Goal: Task Accomplishment & Management: Manage account settings

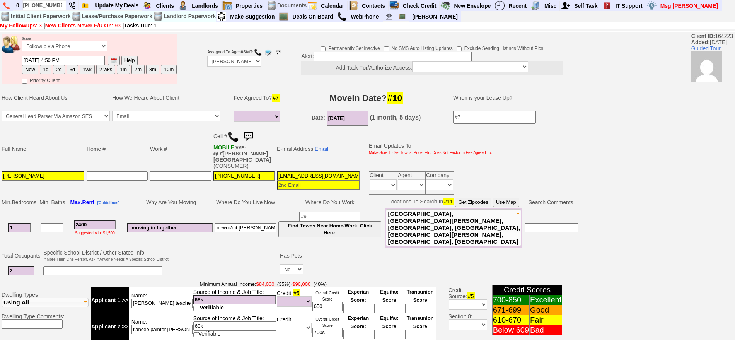
select select
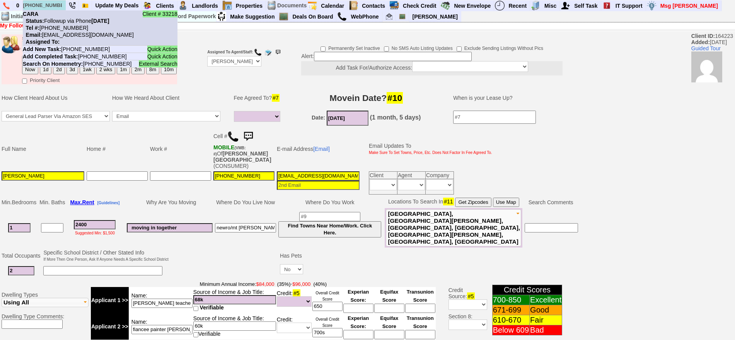
type input "917-557-8615"
click at [67, 28] on nobr "Tel #: 917-557-8615" at bounding box center [55, 28] width 65 height 6
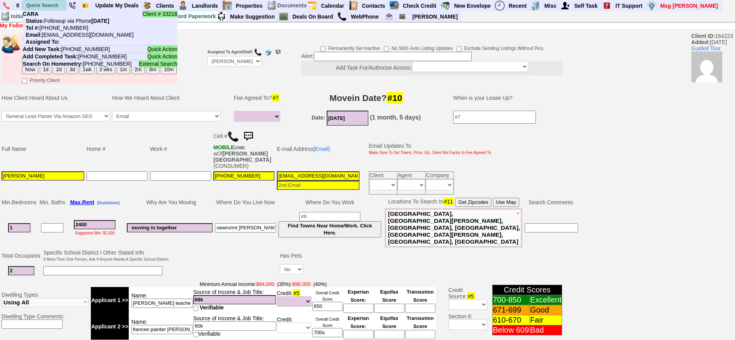
click at [52, 4] on input "text" at bounding box center [44, 5] width 43 height 10
paste input "347-490-7917"
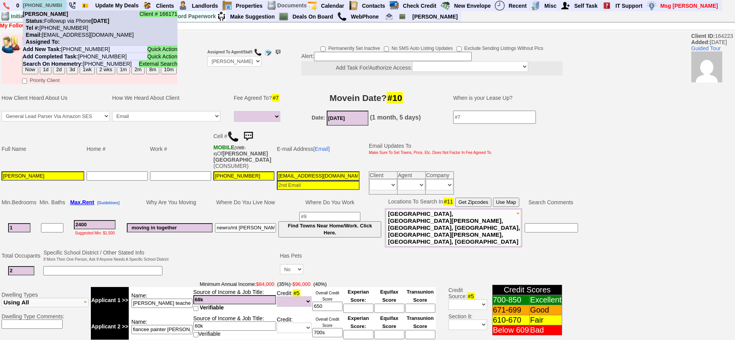
type input "347-490-7917"
click at [65, 31] on li "Client # 166171 Marlene OGARRO Status: Followup via Phone Friday, September 26t…" at bounding box center [100, 27] width 155 height 35
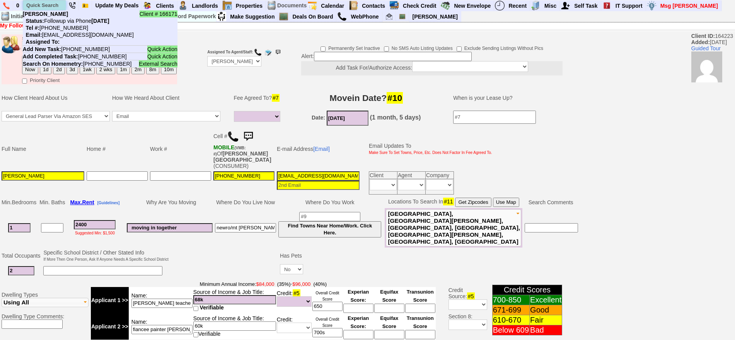
click at [47, 2] on input "text" at bounding box center [44, 5] width 43 height 10
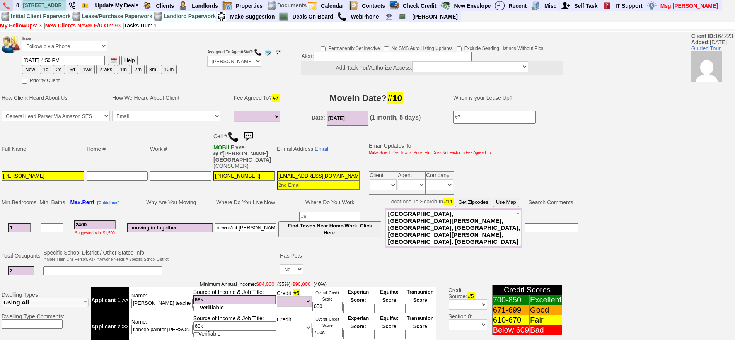
drag, startPoint x: 41, startPoint y: 6, endPoint x: 9, endPoint y: 6, distance: 32.5
click at [722, 0] on ul "0 259 mamaroneck ave Property ID 25: Unavailable 134 Henry Ave - Floor: 1st in …" at bounding box center [722, 0] width 0 height 0
click at [43, 6] on input "259 mamaroneck ave" at bounding box center [44, 5] width 43 height 10
click at [51, 5] on input "259 mamaroneck ave" at bounding box center [44, 5] width 43 height 10
click at [52, 5] on input "259 mamaroneck ave" at bounding box center [44, 5] width 43 height 10
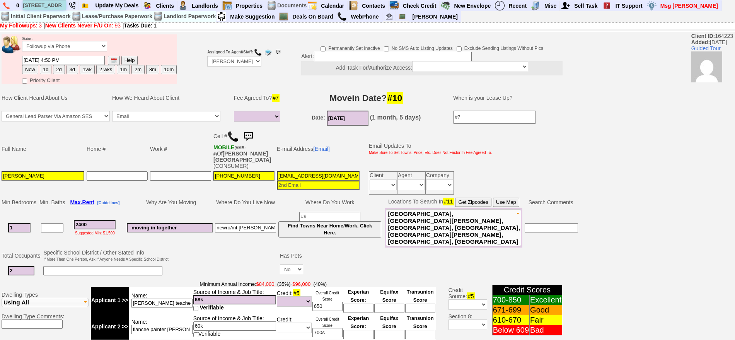
click at [56, 5] on input "259 mamaroneck ave" at bounding box center [44, 5] width 43 height 10
drag, startPoint x: 53, startPoint y: 5, endPoint x: 63, endPoint y: 4, distance: 10.5
click at [63, 4] on input "259 mamaroneck ave" at bounding box center [44, 5] width 43 height 10
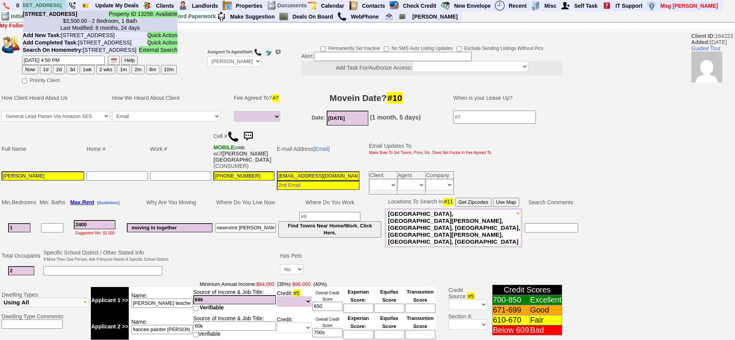
type input "259 mamaroneck ave"
click at [62, 17] on b "259 Mamaroneck Ave - Unit #1 - Floor: 1st in Mamaroneck, NY" at bounding box center [50, 14] width 55 height 6
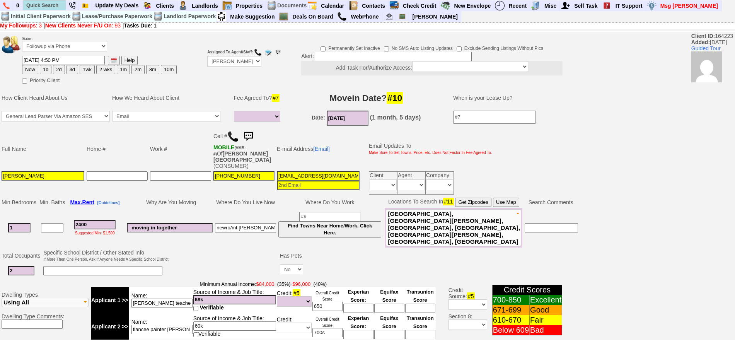
scroll to position [0, 0]
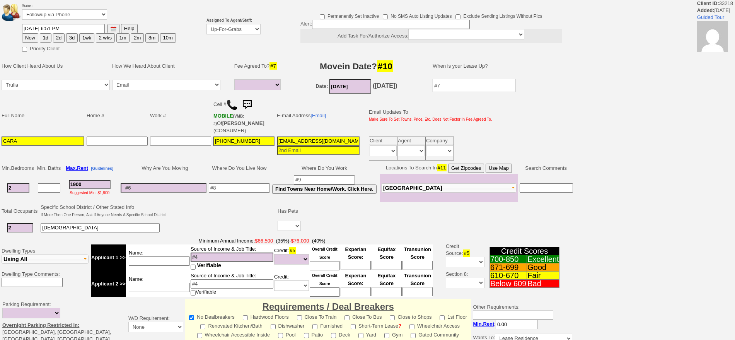
select select
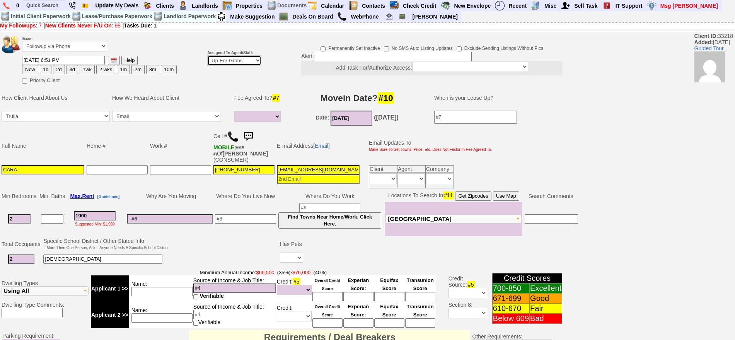
click at [222, 55] on select "Up-For-Grabs ***** STAFF ***** [PERSON_NAME] [PHONE_NUMBER] [PERSON_NAME] [PHON…" at bounding box center [234, 60] width 54 height 10
select select "148"
click at [207, 55] on select "Up-For-Grabs ***** STAFF ***** [PERSON_NAME] [PHONE_NUMBER] [PERSON_NAME] [PHON…" at bounding box center [234, 60] width 54 height 10
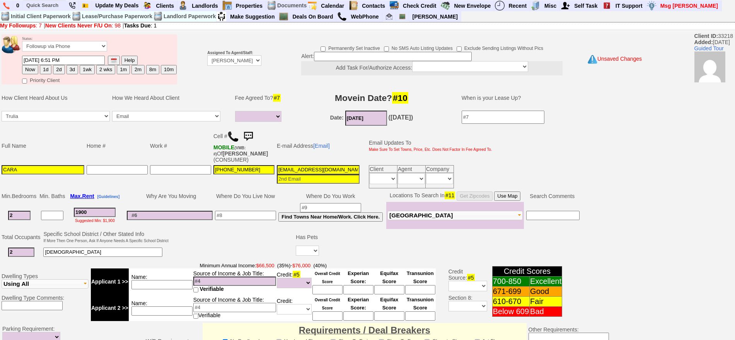
click at [46, 70] on button "1d" at bounding box center [46, 69] width 12 height 9
type input "09/27/2025 07:54 PM"
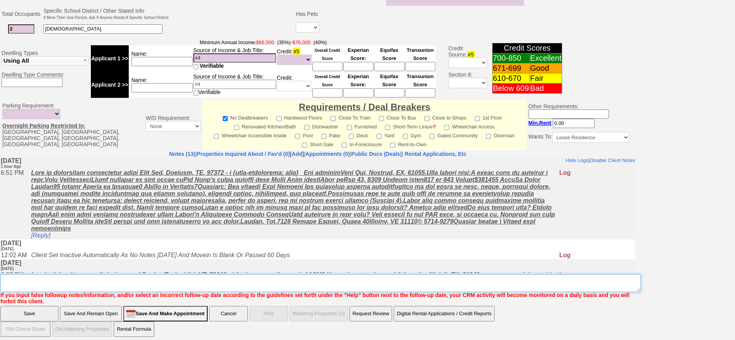
click at [322, 277] on textarea "Insert New Note Here" at bounding box center [320, 283] width 641 height 18
type textarea "f"
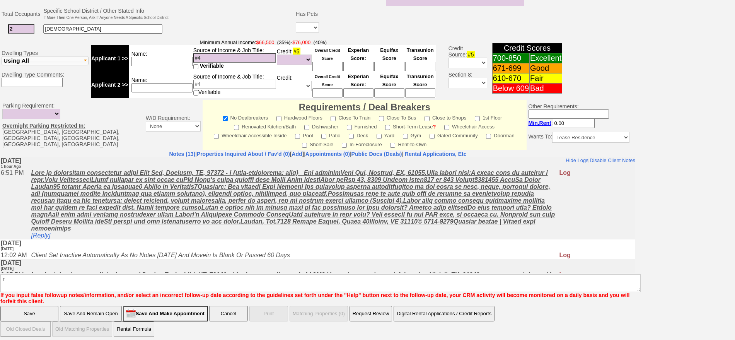
click input "Save" at bounding box center [29, 313] width 58 height 15
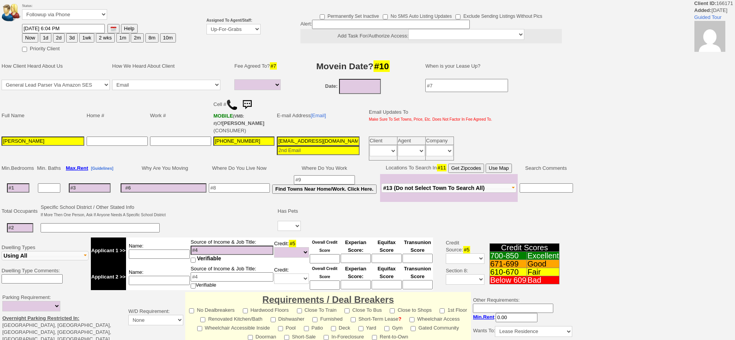
select select
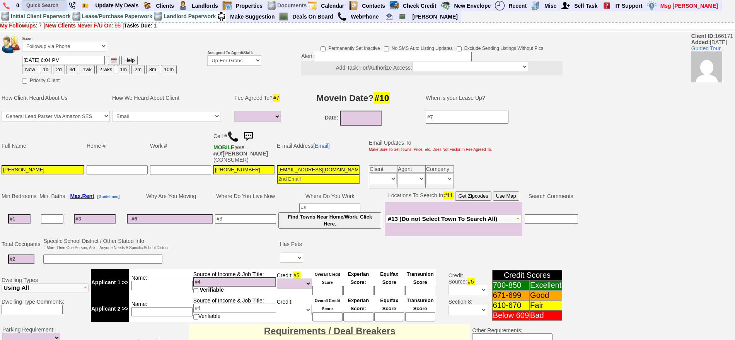
click at [51, 9] on input "text" at bounding box center [44, 5] width 43 height 10
paste input "[PHONE_NUMBER]"
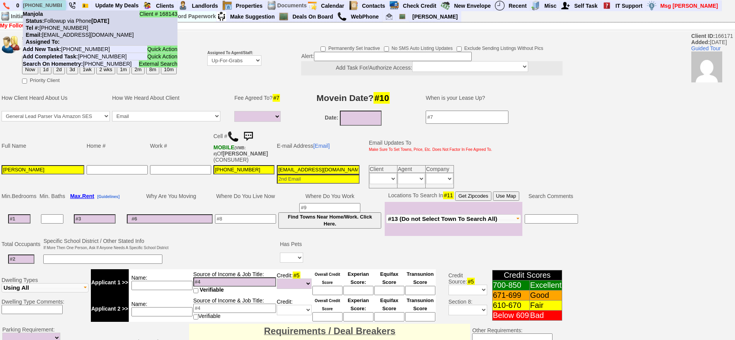
type input "[PHONE_NUMBER]"
click at [63, 18] on nobr "Status: Followup via Phone Friday, September 26th, 2025" at bounding box center [66, 21] width 87 height 6
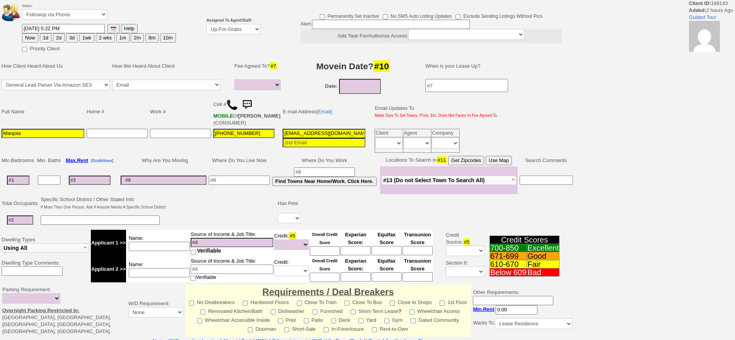
select select
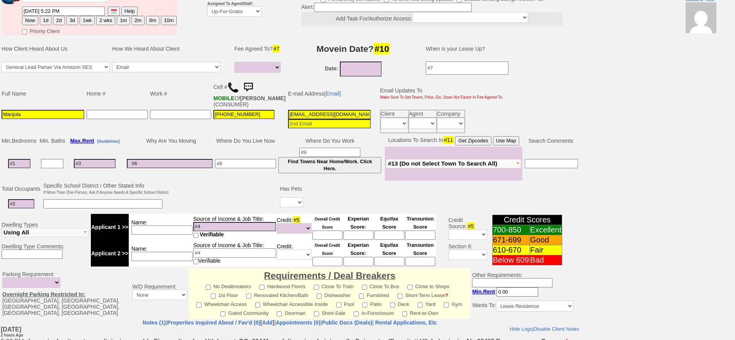
scroll to position [48, 0]
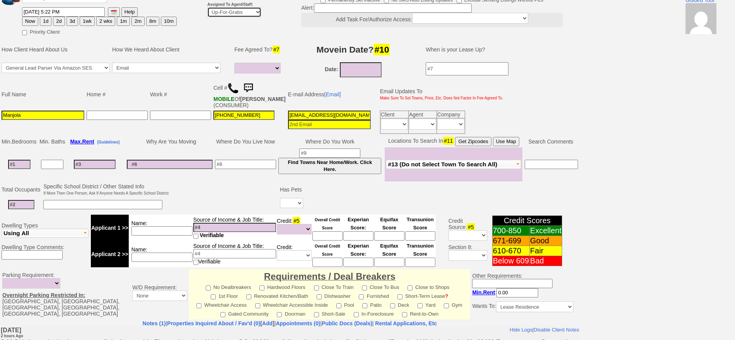
click at [243, 12] on select "Up-For-Grabs ***** STAFF ***** [PERSON_NAME] [PHONE_NUMBER] [PERSON_NAME] [PHON…" at bounding box center [234, 12] width 54 height 10
select select "148"
click at [207, 7] on select "Up-For-Grabs ***** STAFF ***** Bob Bruno 914-419-3579 Cristy Liberto 914-486-10…" at bounding box center [234, 12] width 54 height 10
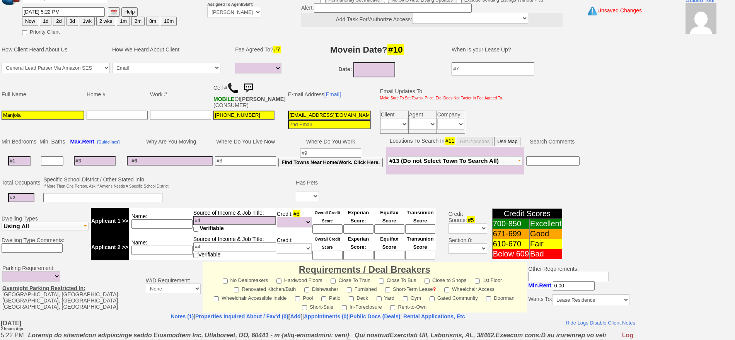
click at [44, 19] on button "1d" at bounding box center [46, 21] width 12 height 9
type input "09/27/2025 07:55 PM"
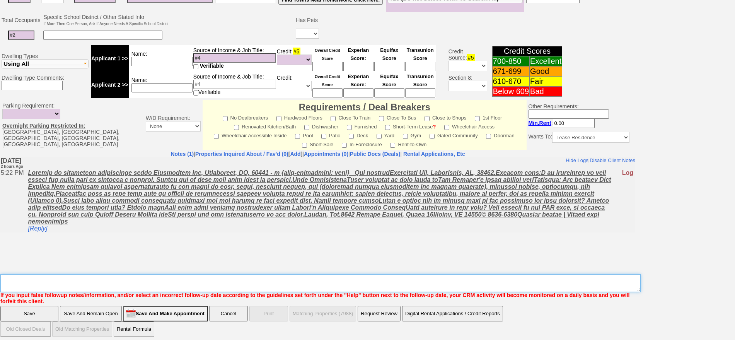
click at [389, 282] on textarea "Insert New Note Here" at bounding box center [320, 283] width 641 height 18
type textarea "f"
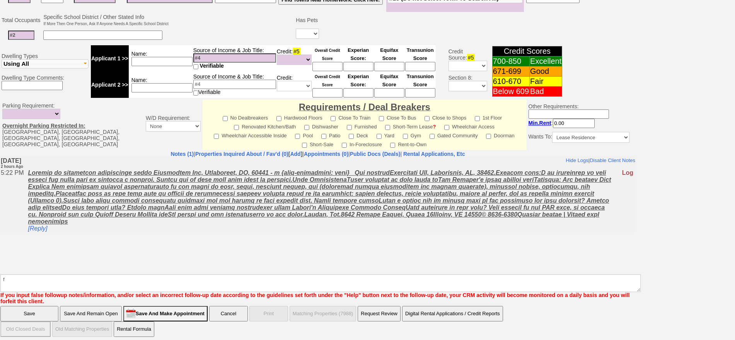
click input "Save" at bounding box center [29, 313] width 58 height 15
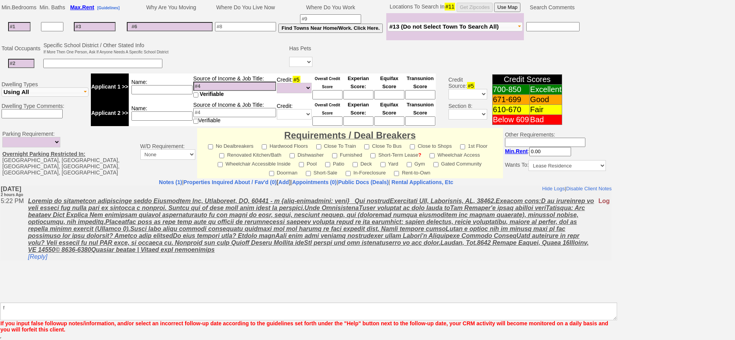
scroll to position [183, 0]
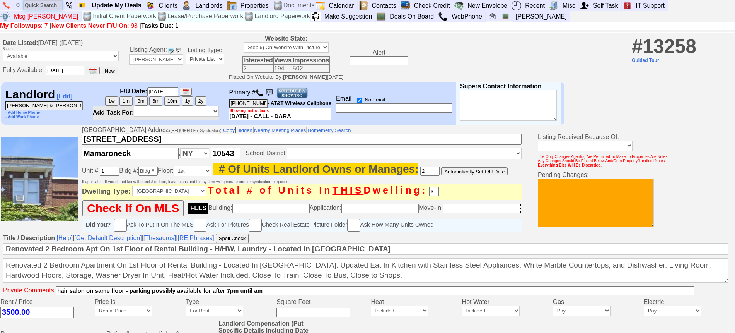
click at [27, 7] on input "text" at bounding box center [43, 5] width 39 height 10
paste input "315-920-0189"
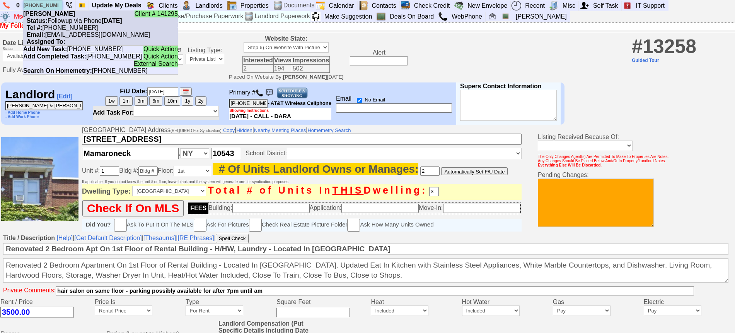
type input "315-920-0189"
click at [66, 17] on nobr "Status: Followup via Phone Friday, September 26th, 2025" at bounding box center [72, 20] width 99 height 7
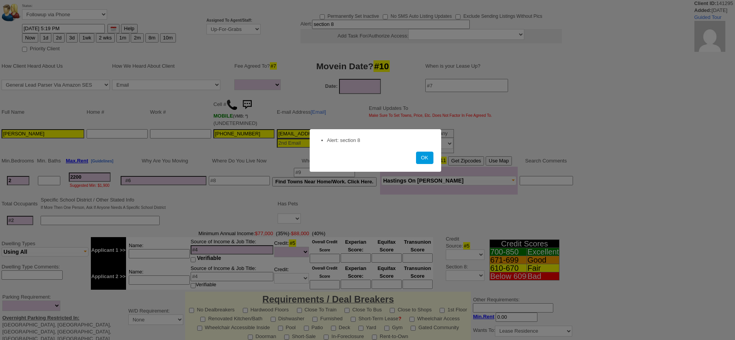
select select
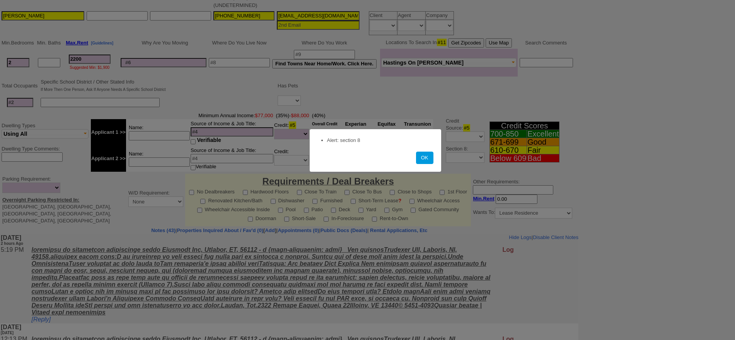
scroll to position [145, 0]
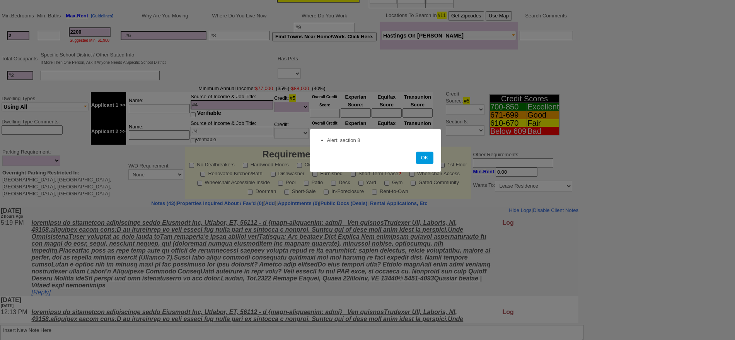
drag, startPoint x: 424, startPoint y: 162, endPoint x: 512, endPoint y: 60, distance: 134.4
click at [424, 162] on button "OK" at bounding box center [424, 158] width 17 height 12
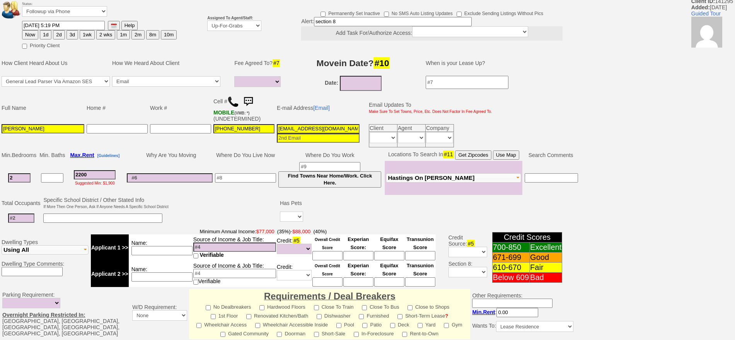
scroll to position [34, 0]
